Goal: Complete application form: Complete application form

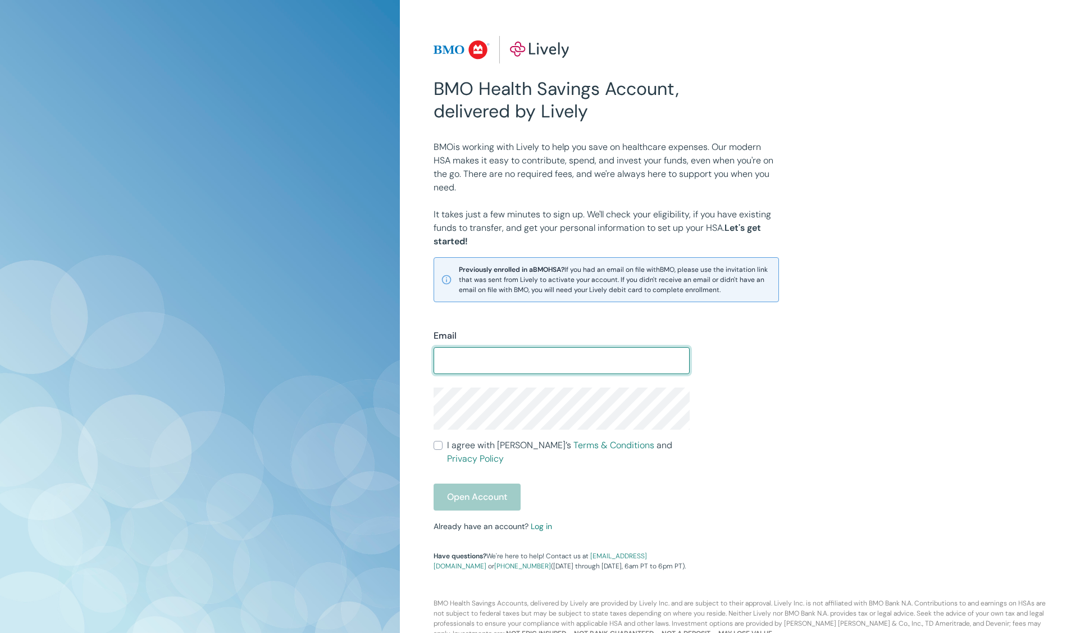
type input "[EMAIL_ADDRESS][DOMAIN_NAME]"
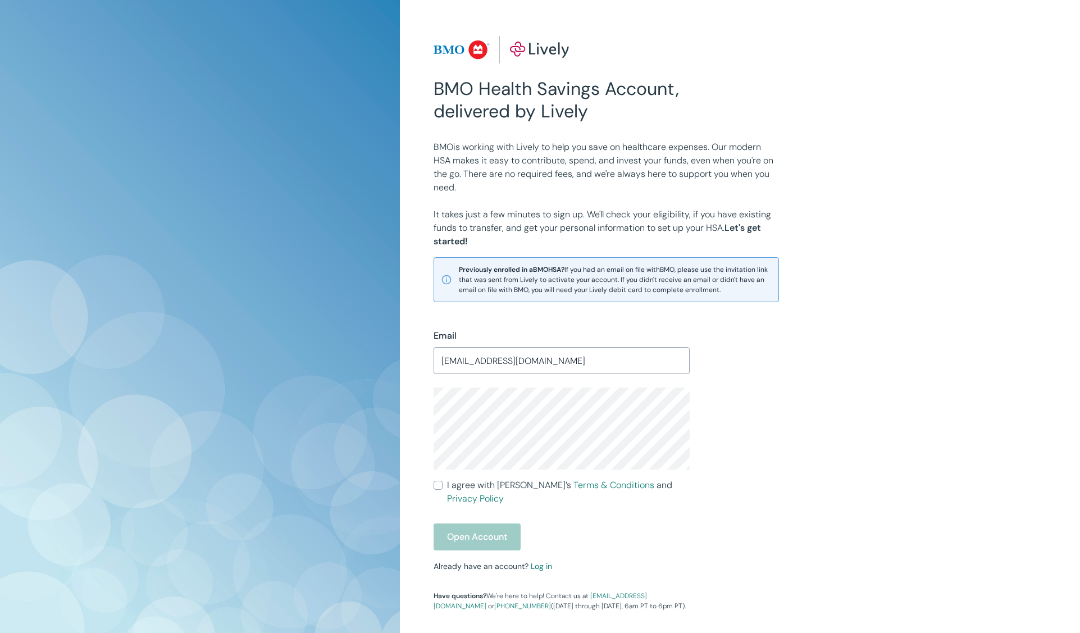
click at [467, 523] on div "Open Account" at bounding box center [561, 536] width 256 height 27
click at [469, 523] on div "Open Account" at bounding box center [561, 536] width 256 height 27
click at [442, 486] on input "I agree with Lively’s Terms & Conditions and Privacy Policy" at bounding box center [437, 485] width 9 height 9
checkbox input "true"
click at [469, 523] on button "Open Account" at bounding box center [476, 536] width 87 height 27
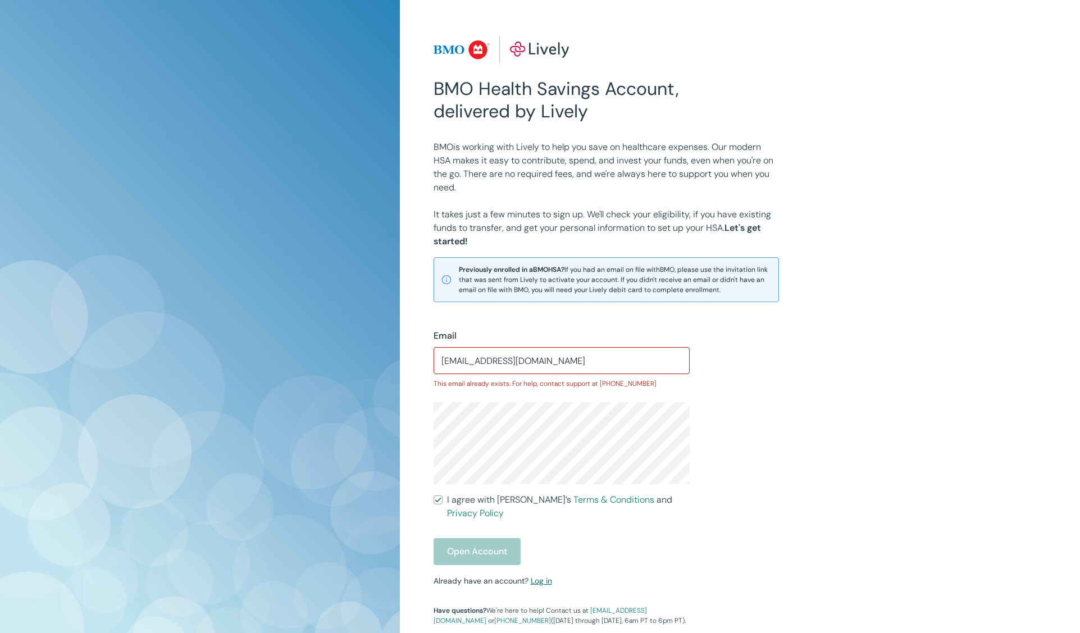
click at [541, 576] on link "Log in" at bounding box center [541, 581] width 21 height 10
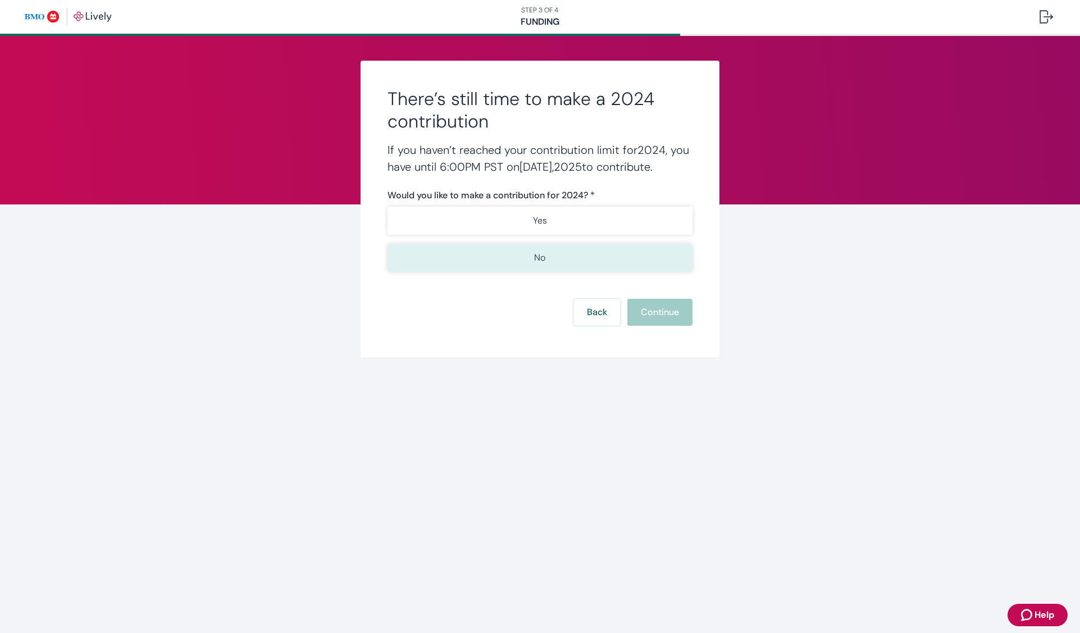
click at [548, 258] on button "No" at bounding box center [539, 258] width 305 height 28
click at [651, 315] on button "Continue" at bounding box center [659, 312] width 65 height 27
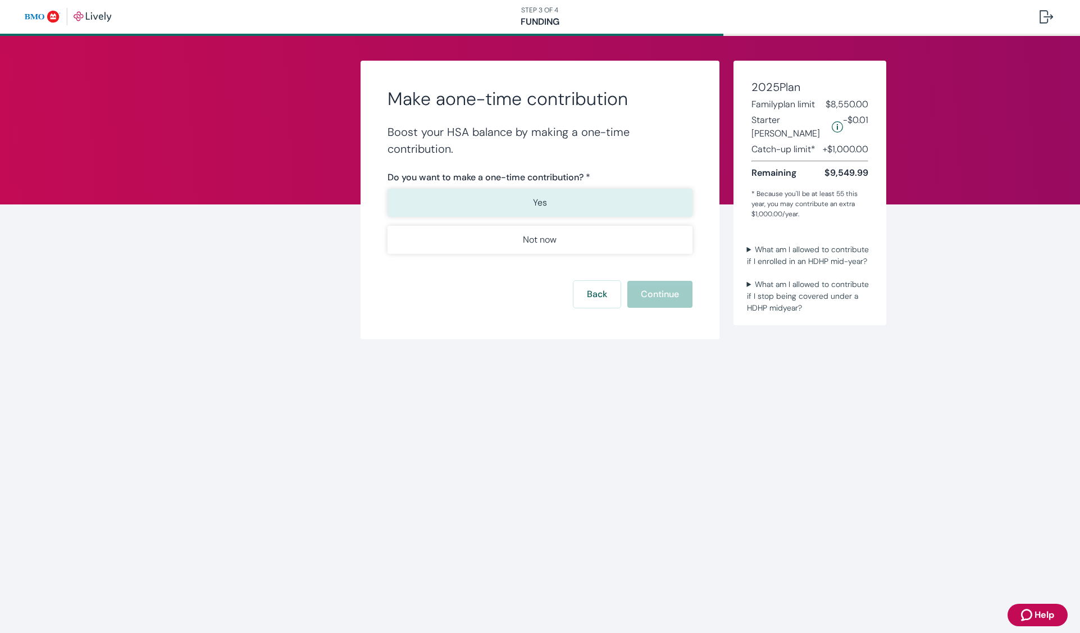
click at [543, 198] on p "Yes" at bounding box center [540, 202] width 14 height 13
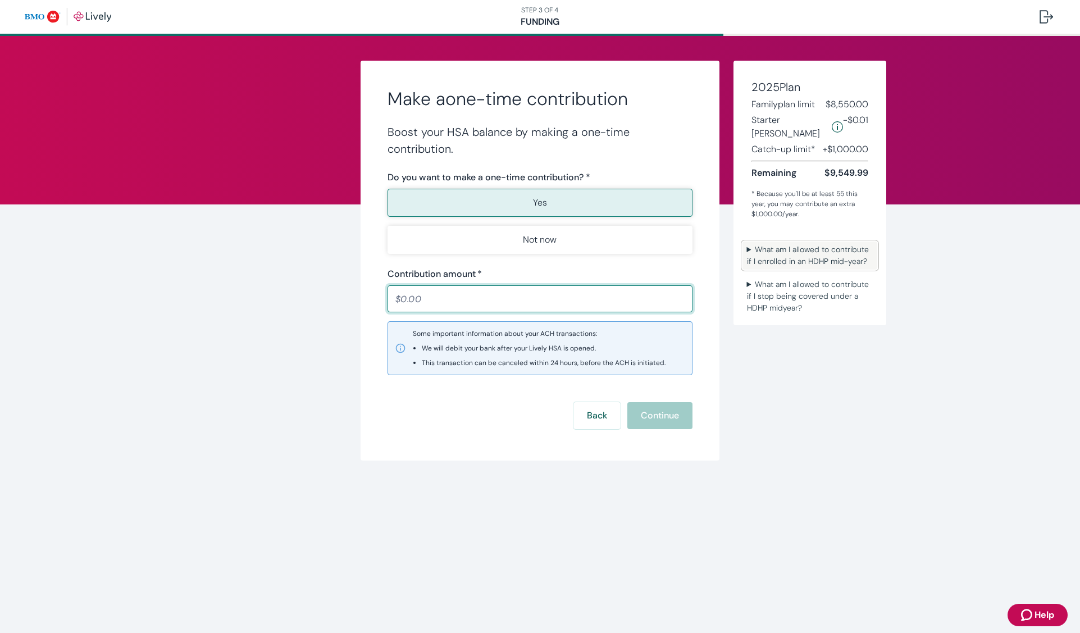
click at [818, 241] on summary "What am I allowed to contribute if I enrolled in an HDHP mid-year?" at bounding box center [809, 255] width 135 height 28
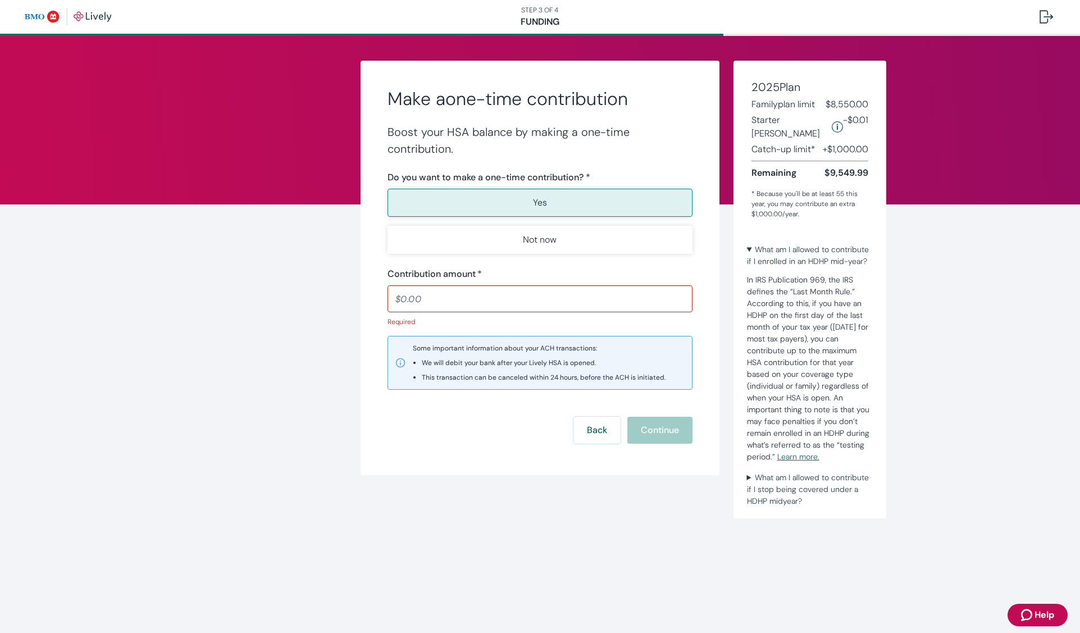
click at [959, 332] on div "Make a one-time contribution Boost your HSA balance by making a one-time contri…" at bounding box center [540, 282] width 1080 height 493
click at [396, 298] on input "Contribution amount   *" at bounding box center [539, 298] width 305 height 22
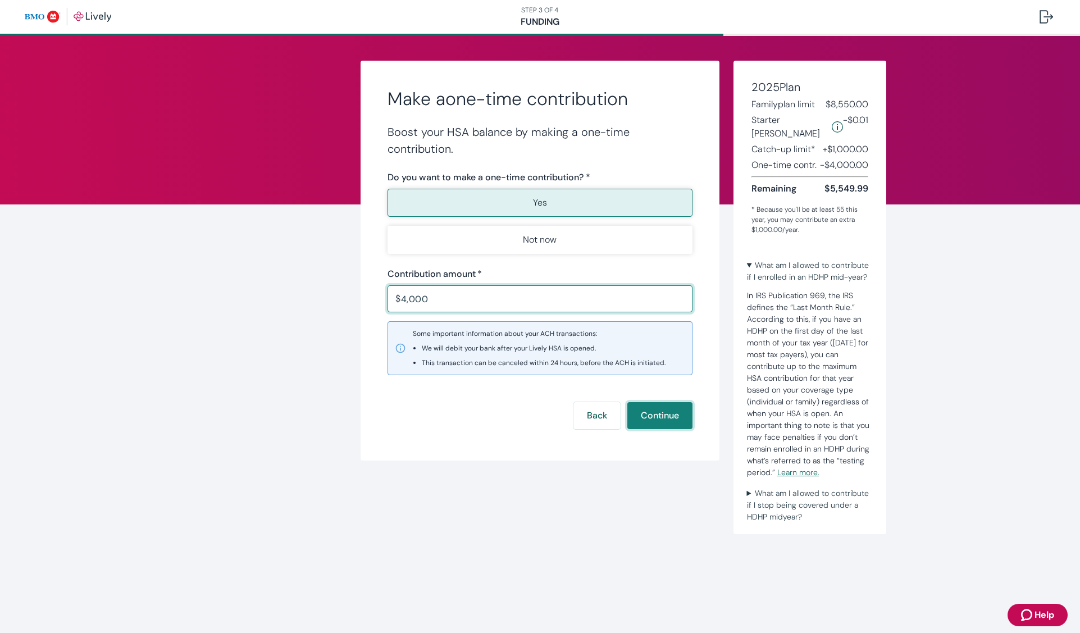
type input "4,000.00"
click at [650, 420] on button "Continue" at bounding box center [659, 415] width 65 height 27
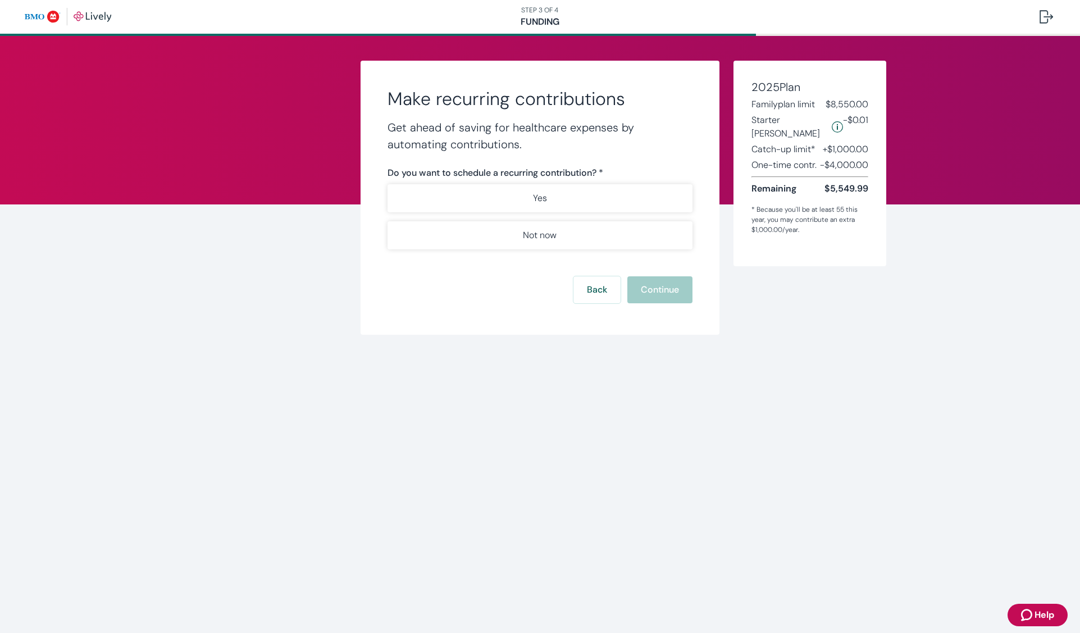
scroll to position [1, 0]
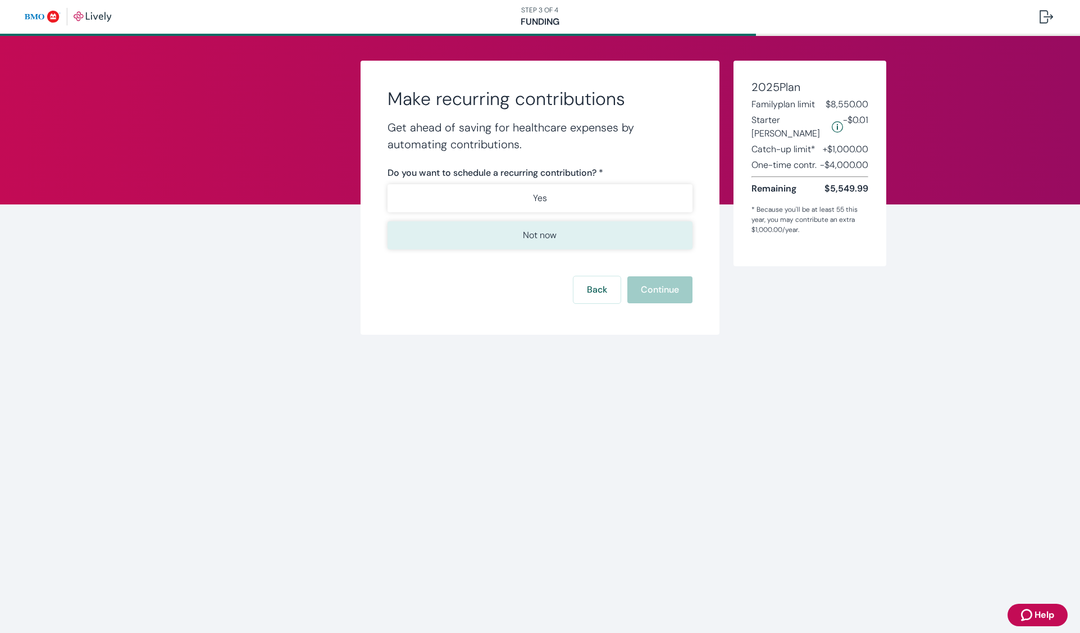
click at [543, 234] on p "Not now" at bounding box center [540, 235] width 34 height 13
click at [651, 293] on button "Continue" at bounding box center [659, 289] width 65 height 27
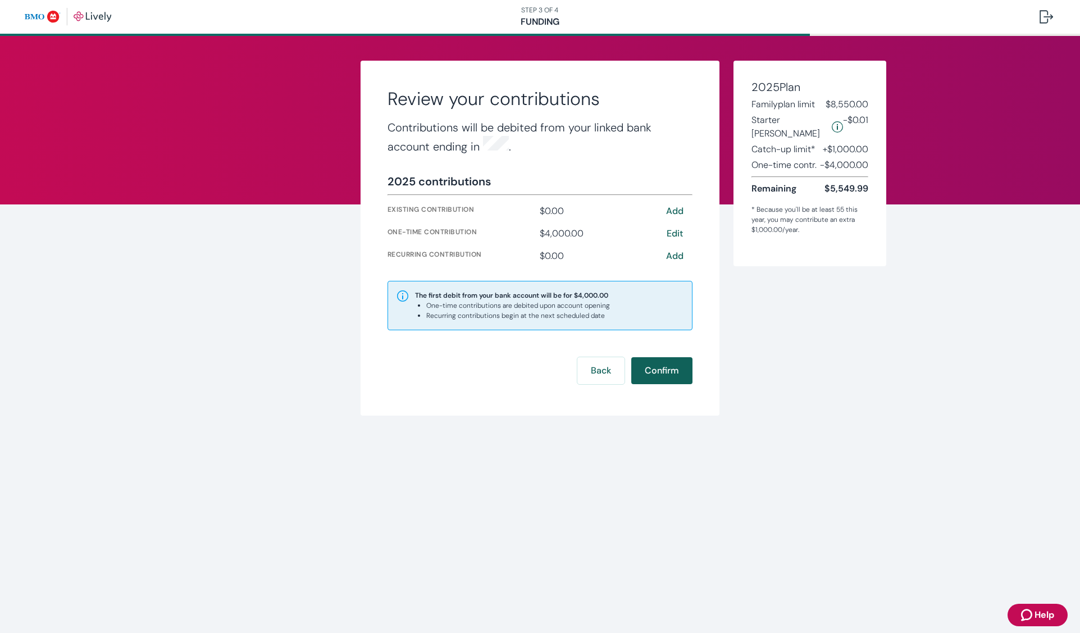
click at [656, 368] on button "Confirm" at bounding box center [661, 370] width 61 height 27
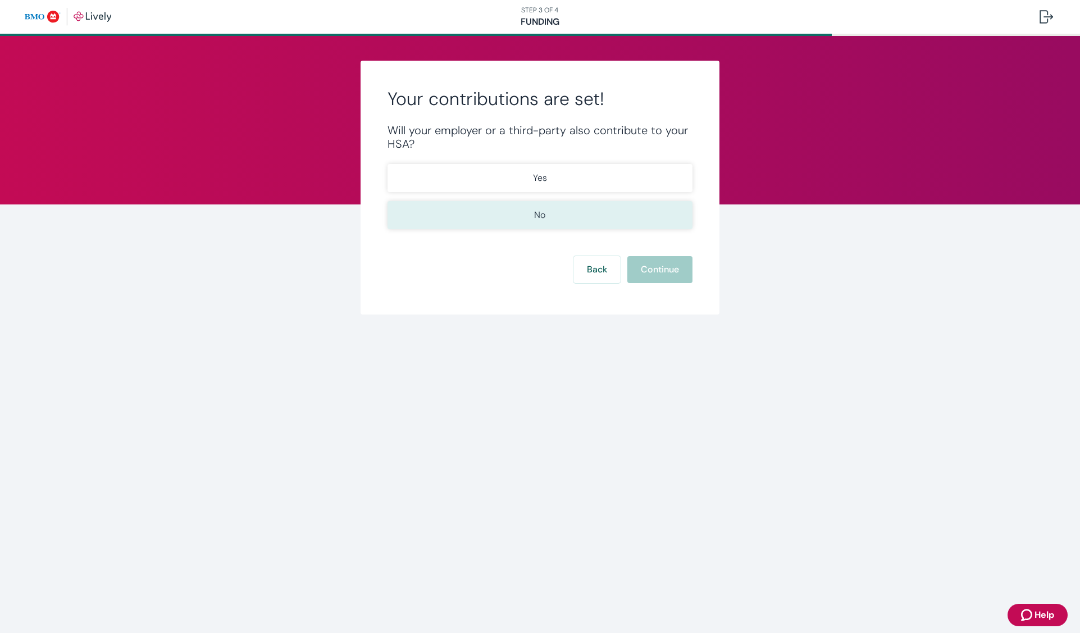
scroll to position [1, 0]
drag, startPoint x: 542, startPoint y: 218, endPoint x: 550, endPoint y: 225, distance: 10.8
click at [542, 218] on p "No" at bounding box center [539, 214] width 11 height 13
click at [660, 275] on button "Continue" at bounding box center [659, 269] width 65 height 27
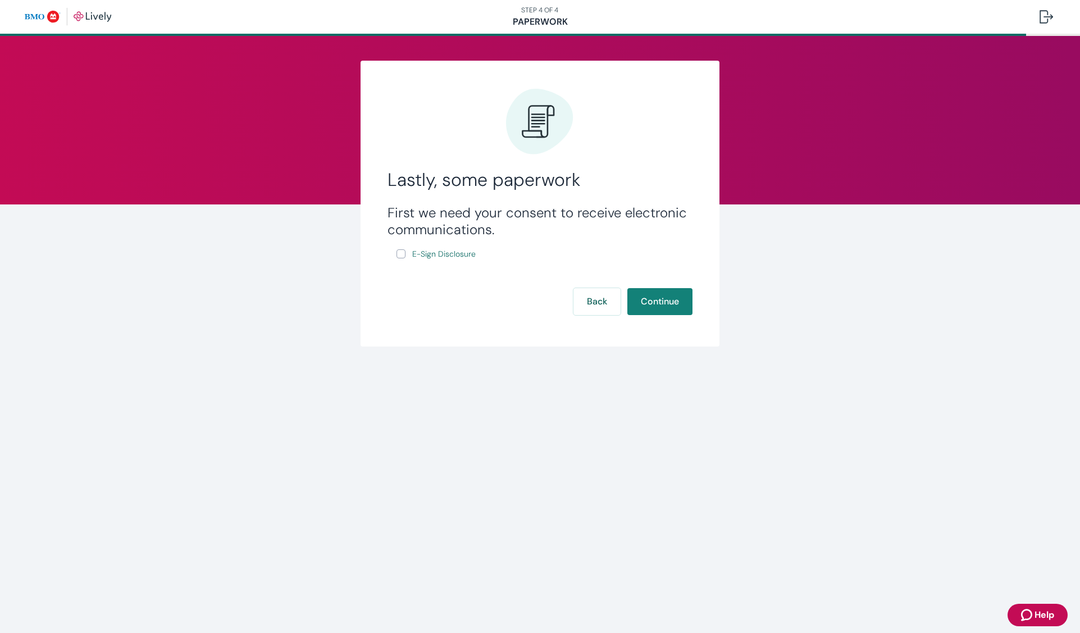
click at [405, 254] on input "E-Sign Disclosure" at bounding box center [400, 253] width 9 height 9
checkbox input "true"
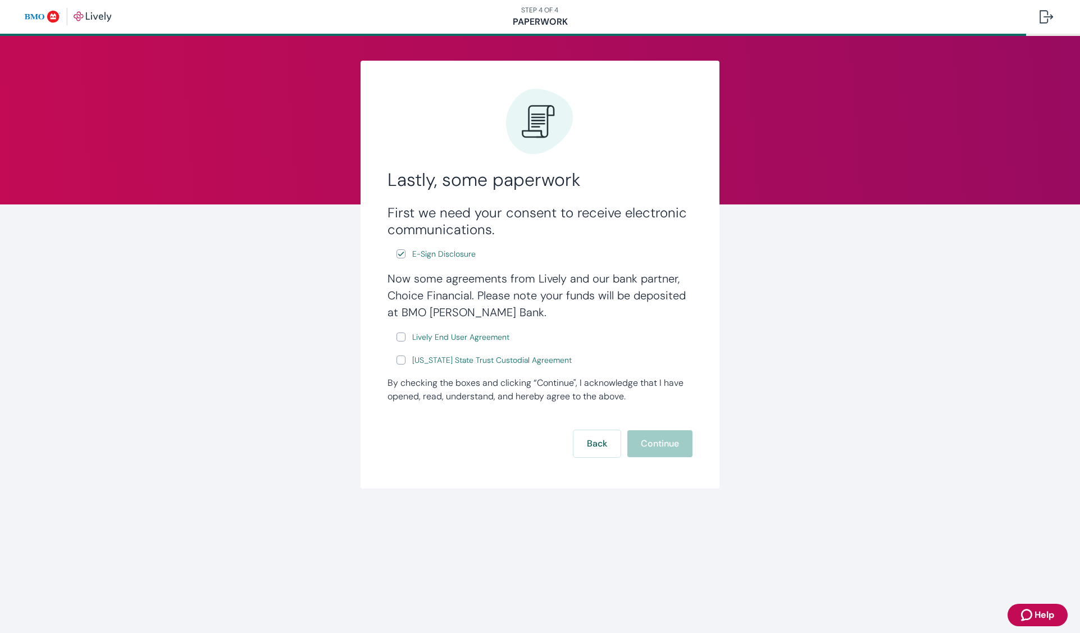
drag, startPoint x: 404, startPoint y: 343, endPoint x: 401, endPoint y: 349, distance: 7.1
click at [404, 343] on label "Lively End User Agreement" at bounding box center [453, 337] width 115 height 14
click at [404, 341] on input "Lively End User Agreement" at bounding box center [400, 336] width 9 height 9
checkbox input "true"
click at [402, 358] on input "Wyoming State Trust Custodial Agreement" at bounding box center [400, 359] width 9 height 9
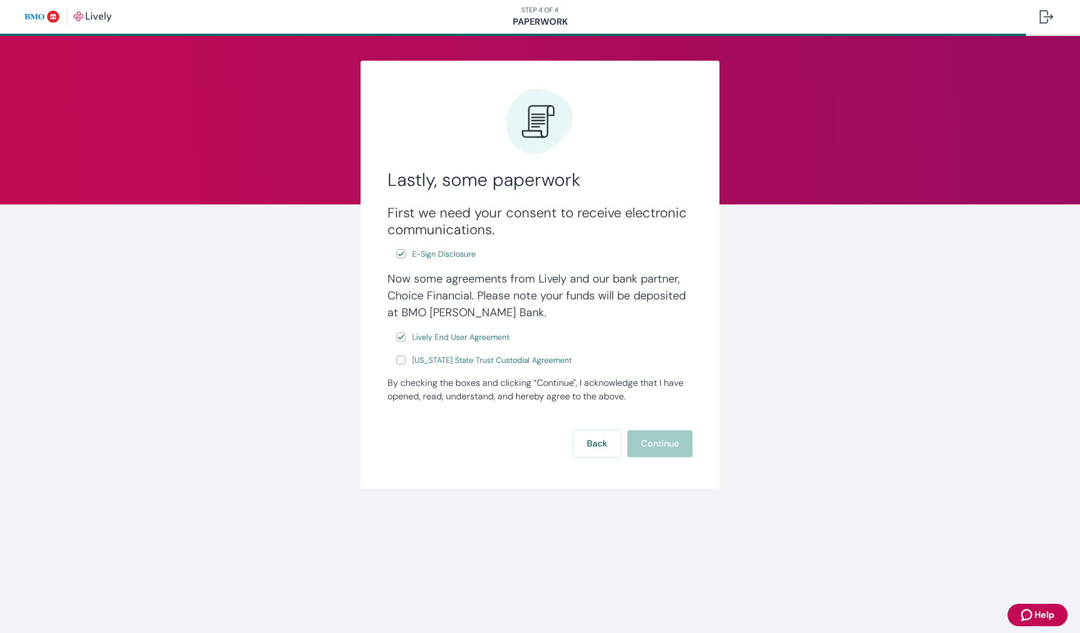
checkbox input "true"
click at [660, 440] on button "Continue" at bounding box center [659, 443] width 65 height 27
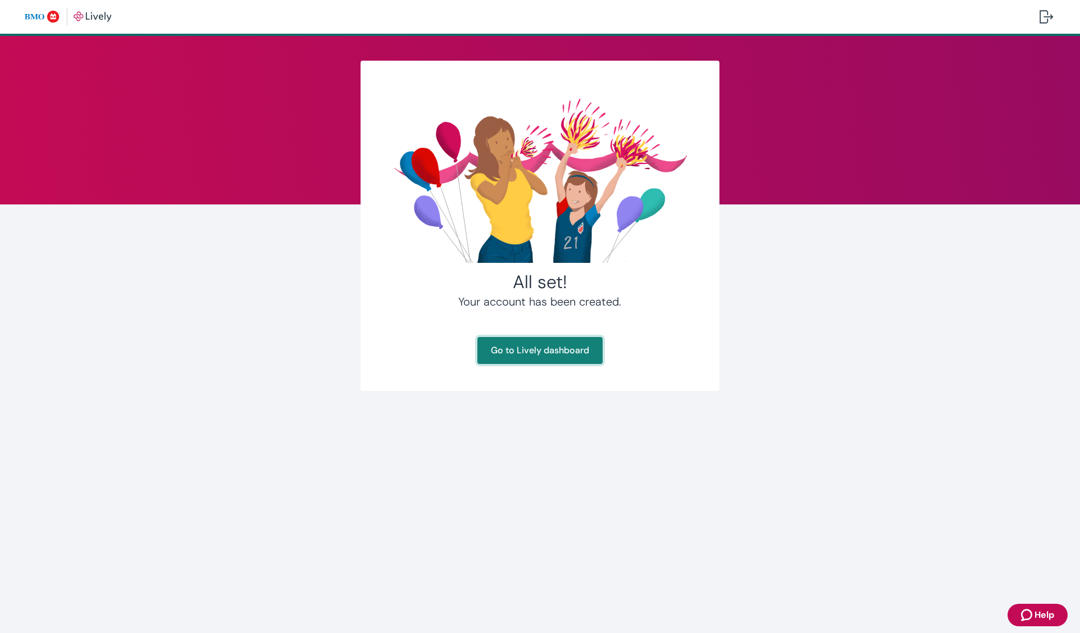
click at [500, 346] on link "Go to Lively dashboard" at bounding box center [539, 350] width 125 height 27
